Goal: Task Accomplishment & Management: Use online tool/utility

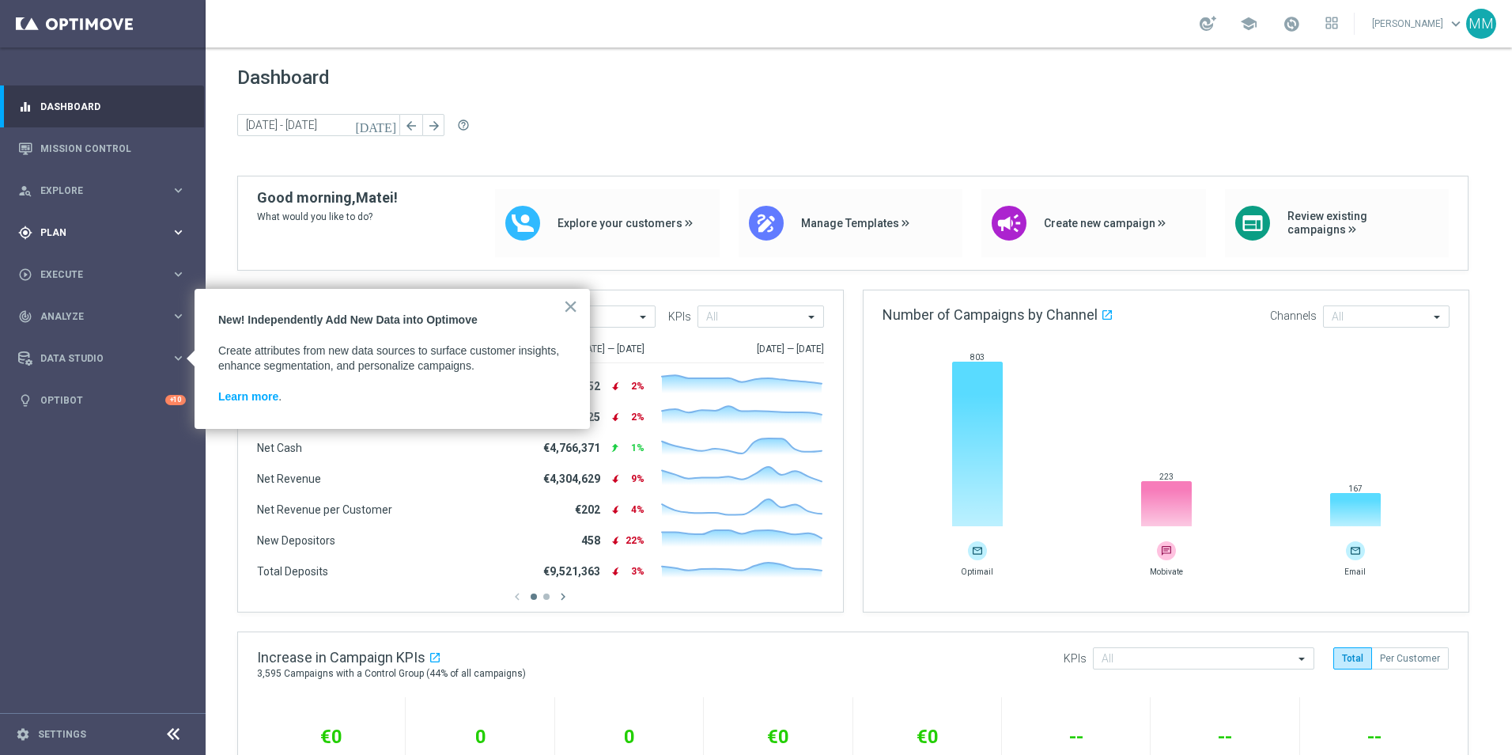
click at [107, 226] on div "gps_fixed Plan" at bounding box center [94, 232] width 153 height 14
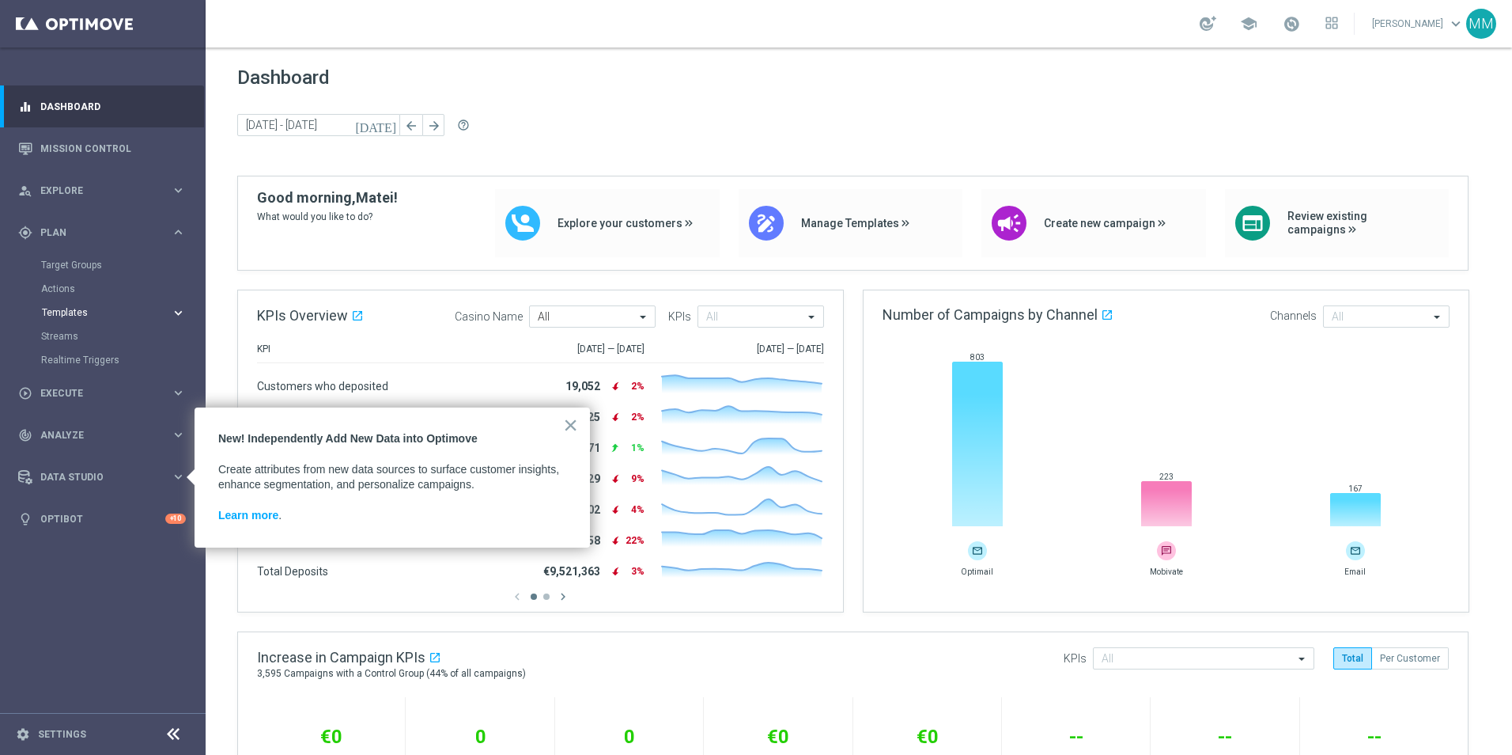
click at [79, 312] on span "Templates" at bounding box center [98, 312] width 113 height 9
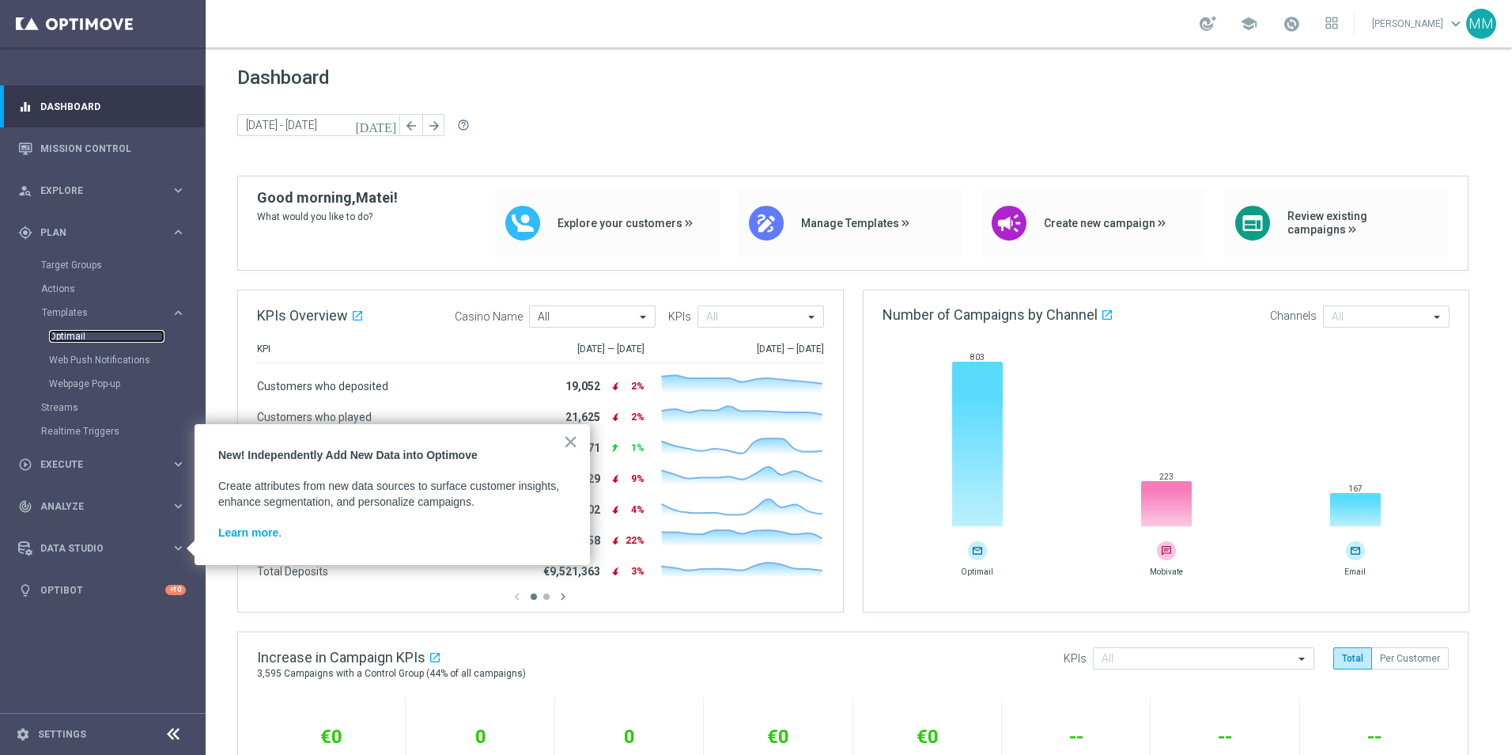
click at [73, 332] on link "Optimail" at bounding box center [106, 336] width 115 height 13
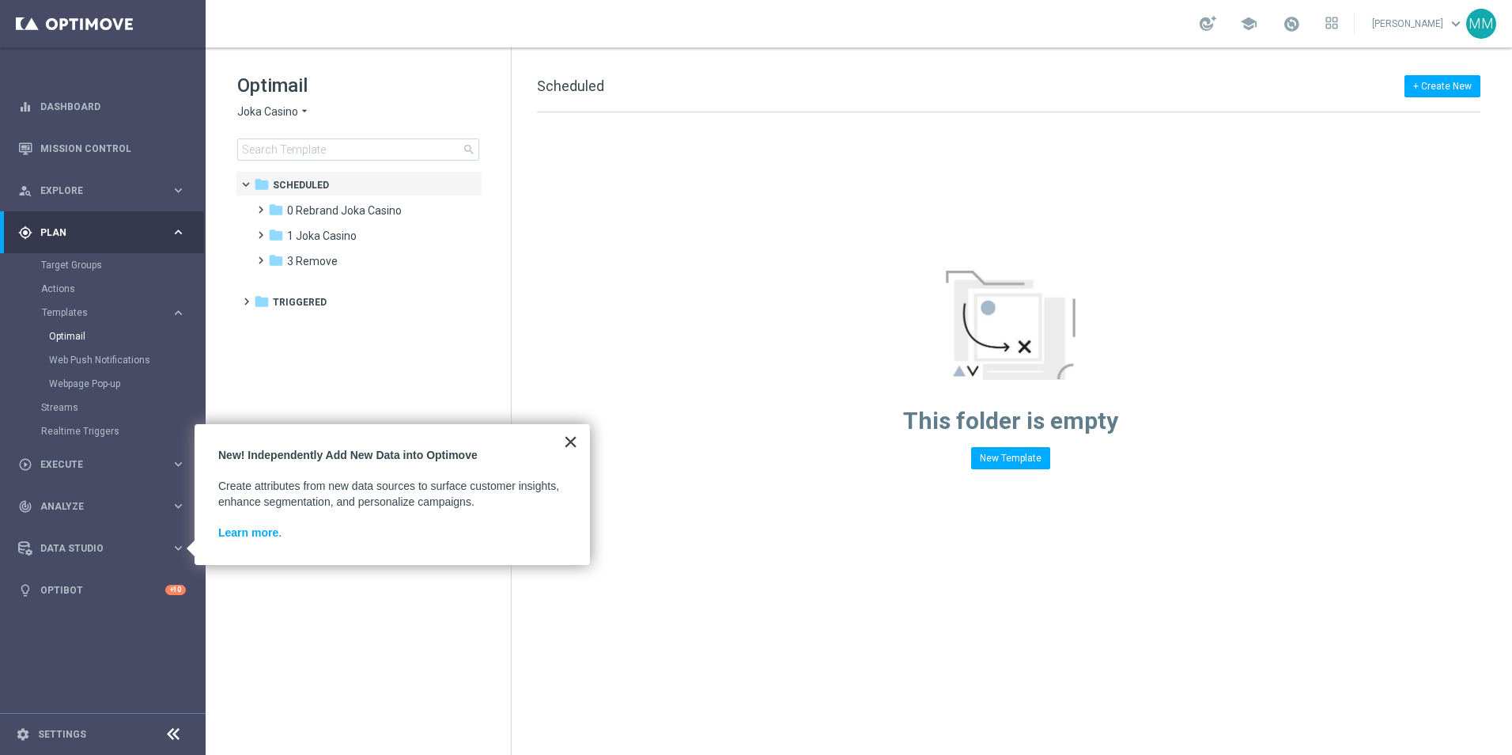
click at [564, 446] on button "×" at bounding box center [570, 441] width 15 height 25
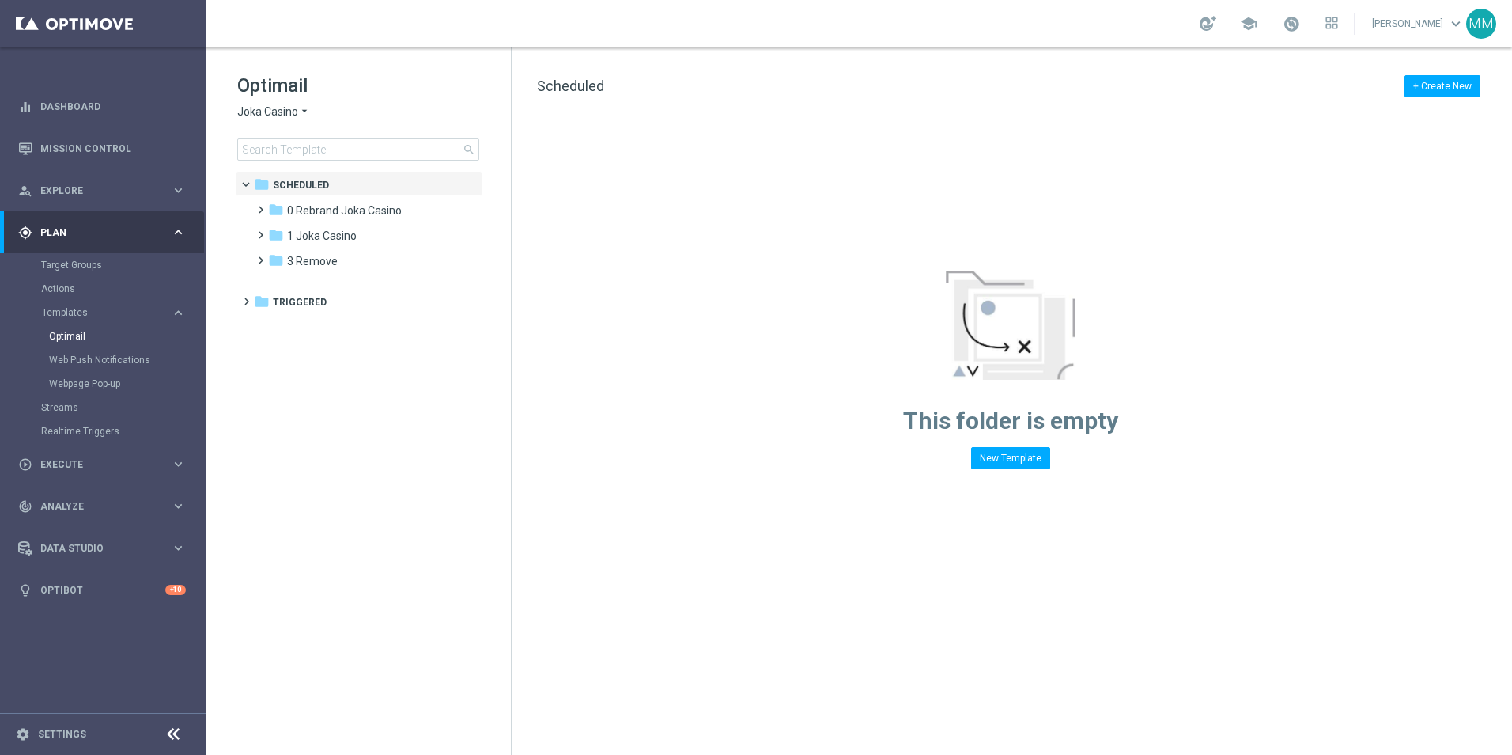
click at [288, 104] on div "Optimail Joka Casino arrow_drop_down × Joka Casino search" at bounding box center [374, 117] width 274 height 88
click at [293, 111] on span "Joka Casino" at bounding box center [267, 111] width 61 height 15
click at [0, 0] on span "House of Jack" at bounding box center [0, 0] width 0 height 0
click at [261, 206] on span at bounding box center [257, 202] width 7 height 6
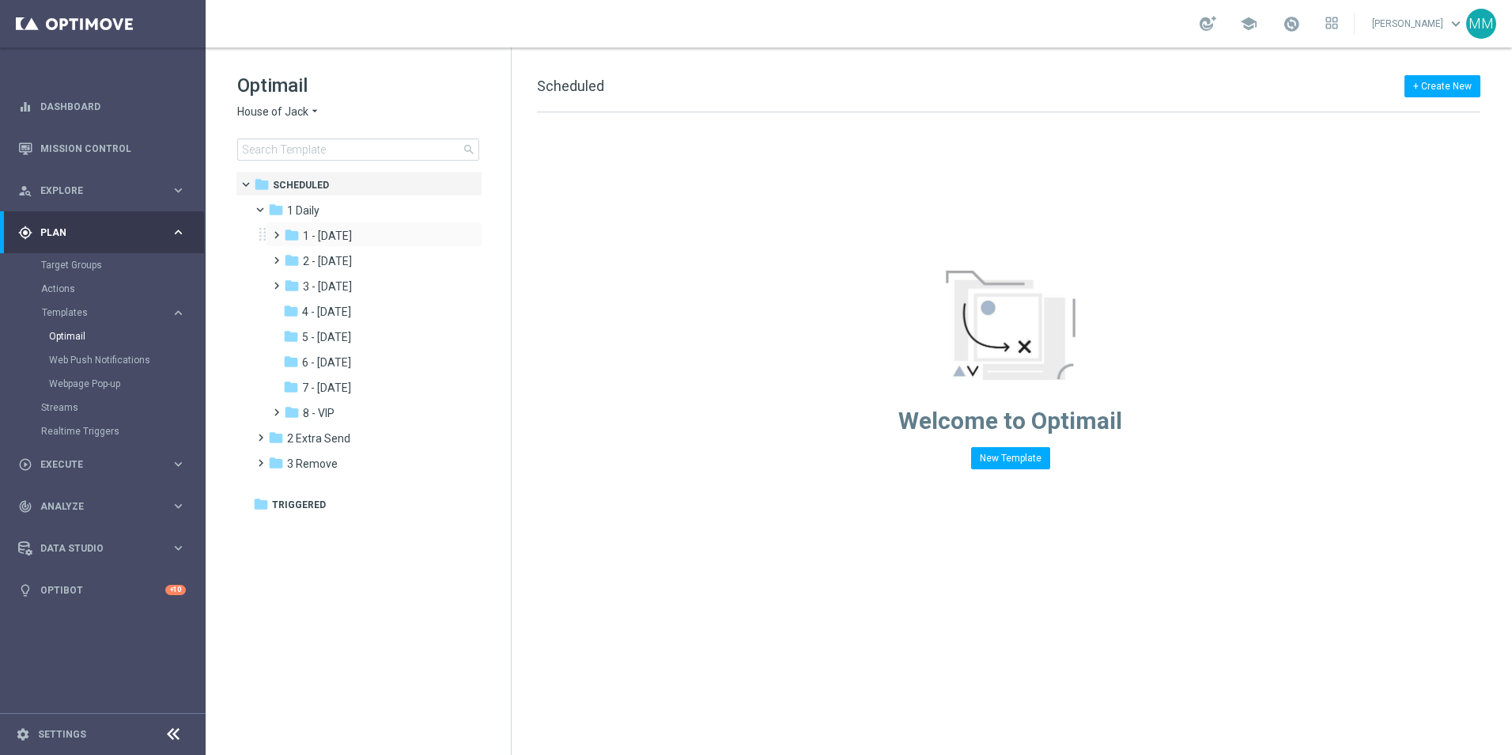
click at [277, 231] on span at bounding box center [273, 228] width 7 height 6
click at [284, 263] on div "folder Tue Daily more_vert" at bounding box center [382, 259] width 201 height 25
click at [291, 256] on span at bounding box center [289, 253] width 7 height 6
click at [296, 255] on span at bounding box center [299, 256] width 6 height 7
click at [340, 260] on span "Tue Daily" at bounding box center [341, 261] width 45 height 14
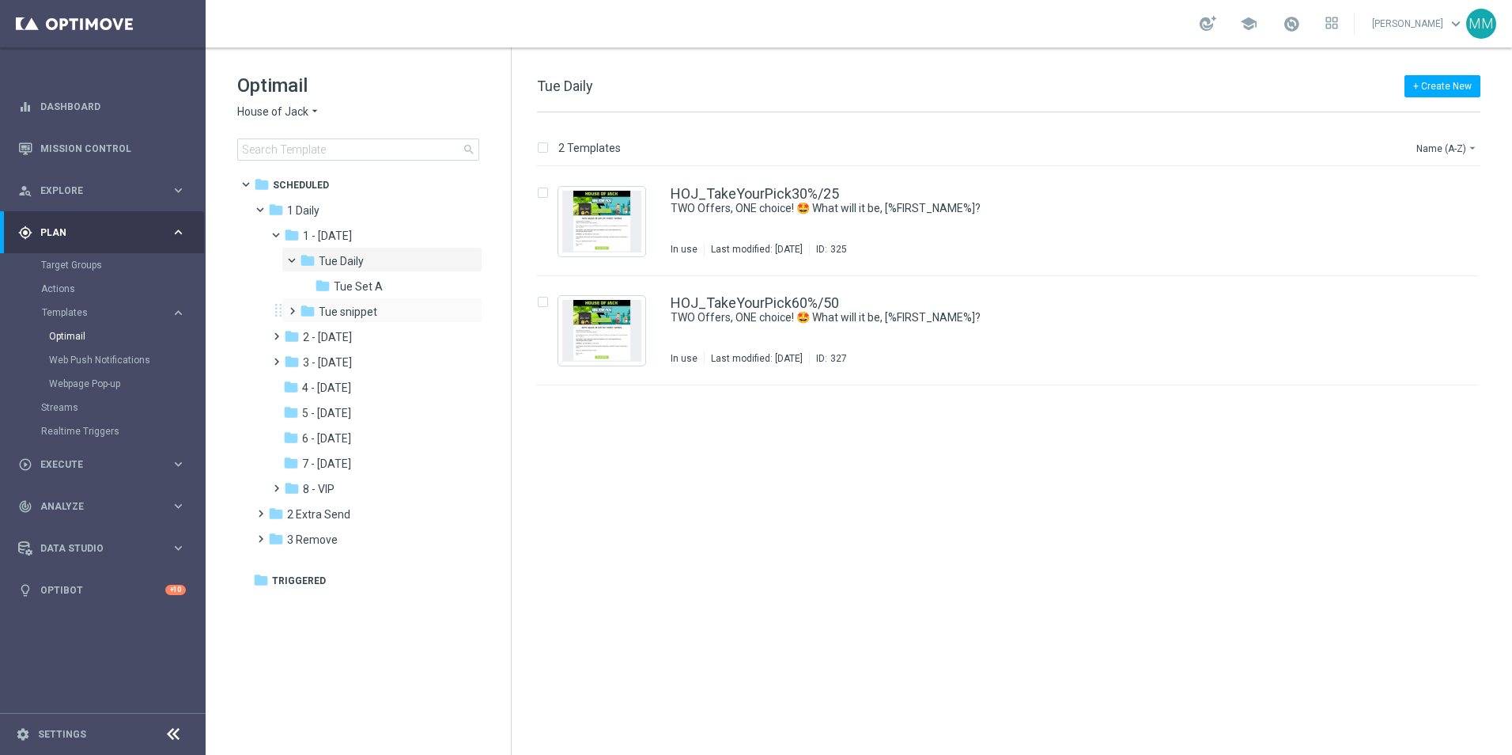
click at [292, 307] on span at bounding box center [289, 304] width 7 height 6
click at [377, 315] on div "folder Tue snippet" at bounding box center [377, 312] width 155 height 18
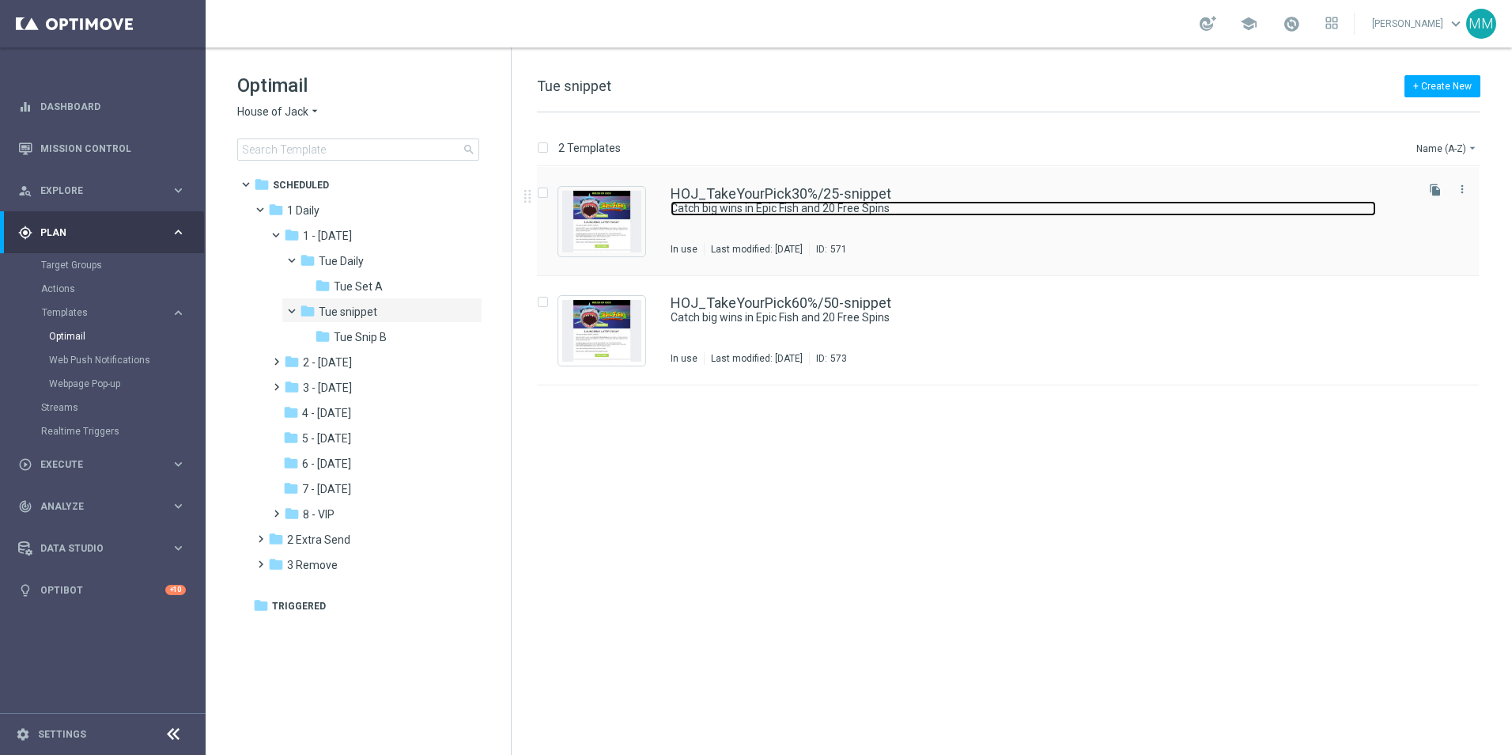
click at [699, 201] on link "Catch big wins in Epic Fish and 20 Free Spins" at bounding box center [1024, 208] width 706 height 15
